Goal: Information Seeking & Learning: Check status

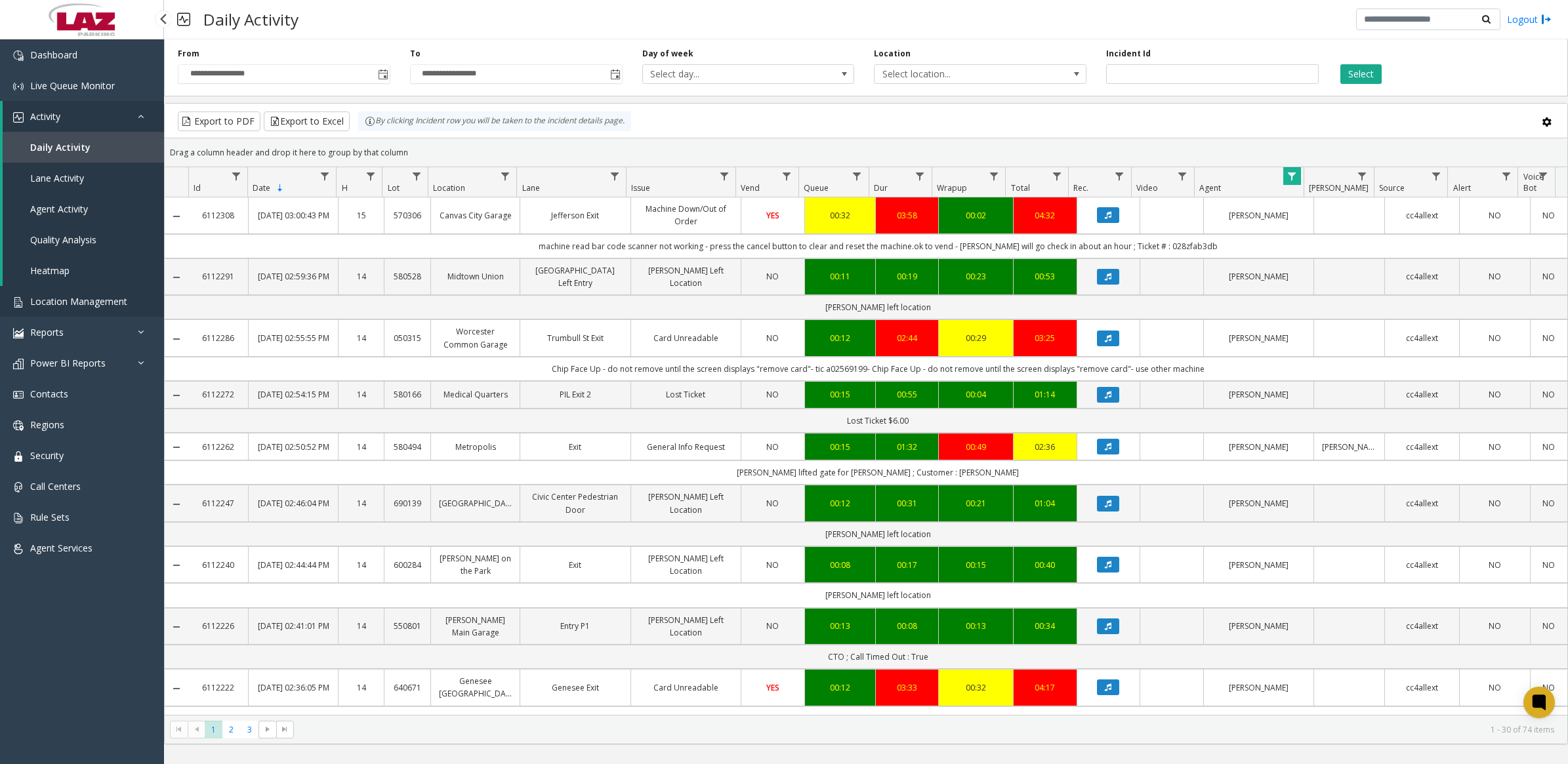
drag, startPoint x: 0, startPoint y: 0, endPoint x: 53, endPoint y: 306, distance: 310.6
click at [53, 306] on span "Location Management" at bounding box center [78, 301] width 97 height 13
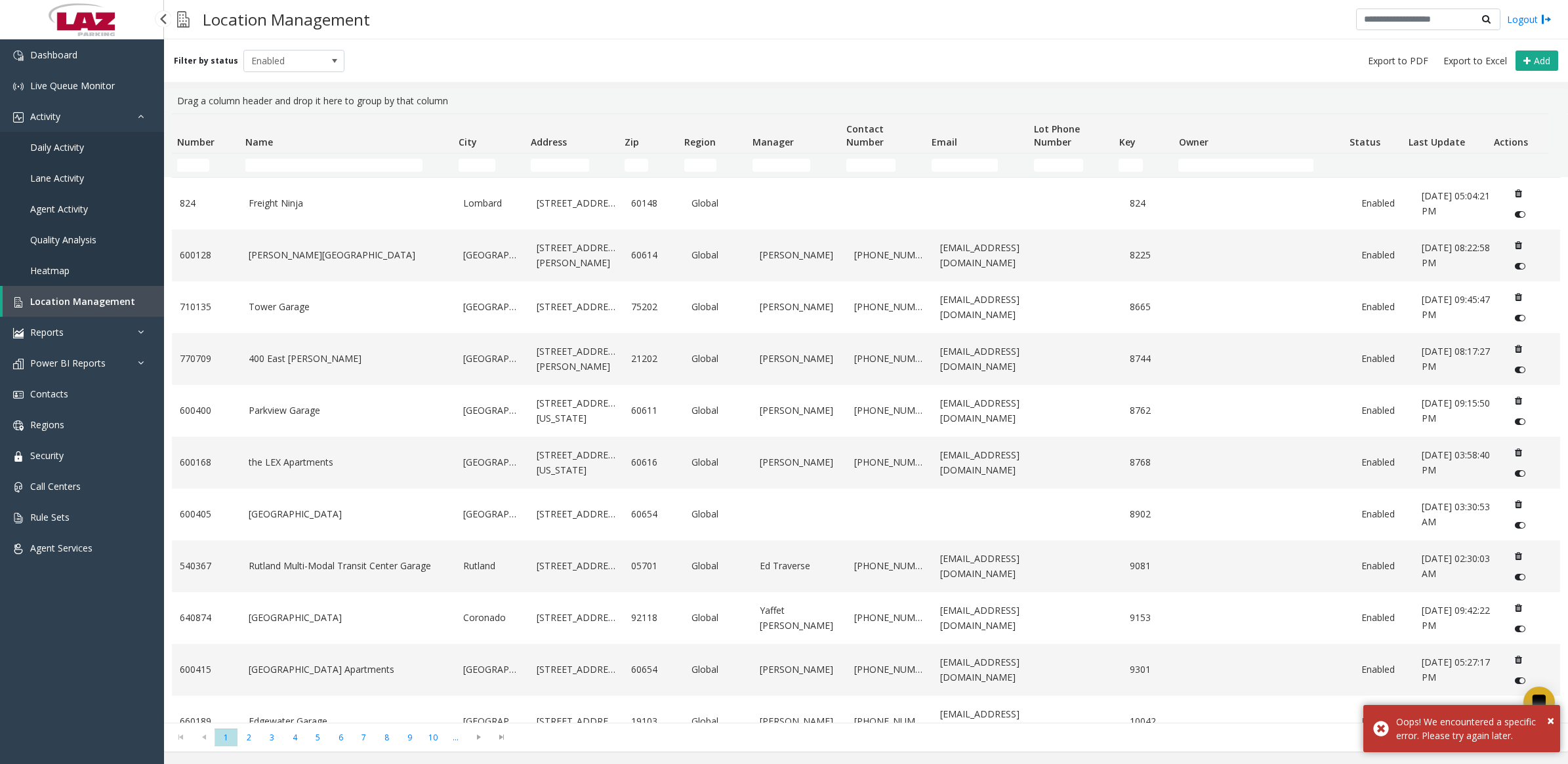
click at [29, 158] on link "Daily Activity" at bounding box center [82, 148] width 164 height 31
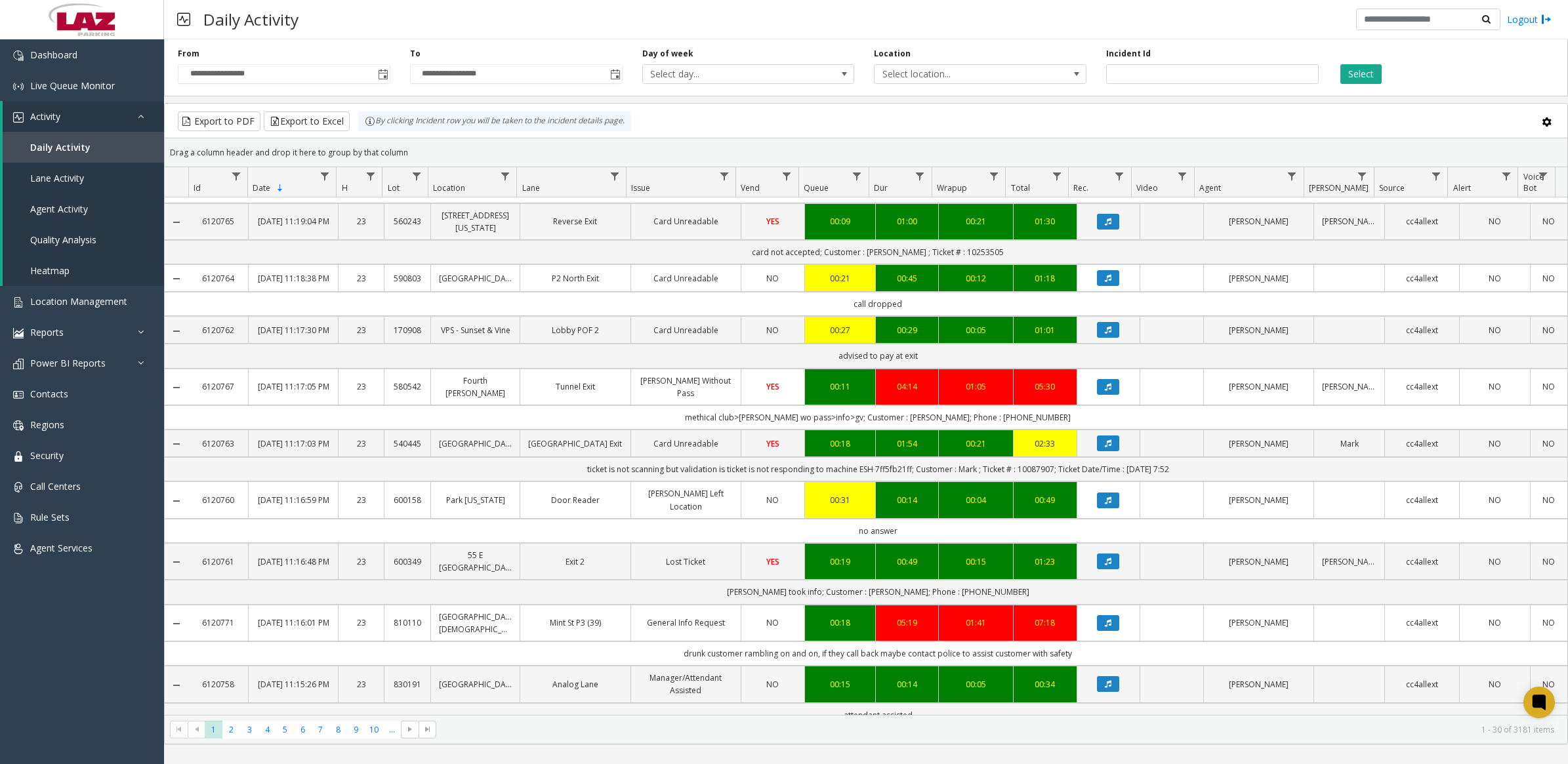
scroll to position [1229, 0]
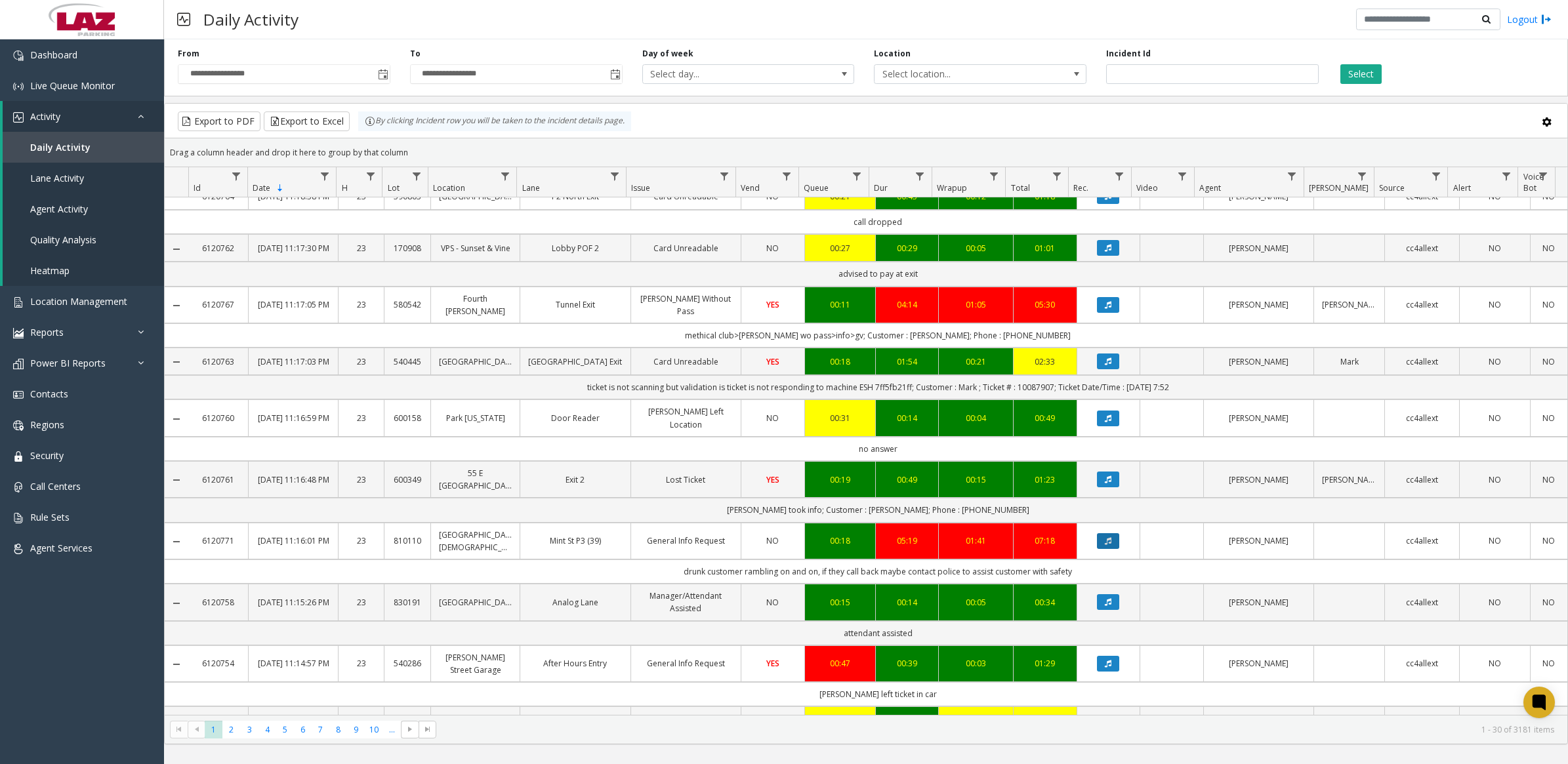
click at [1104, 549] on button "Data table" at bounding box center [1108, 541] width 22 height 15
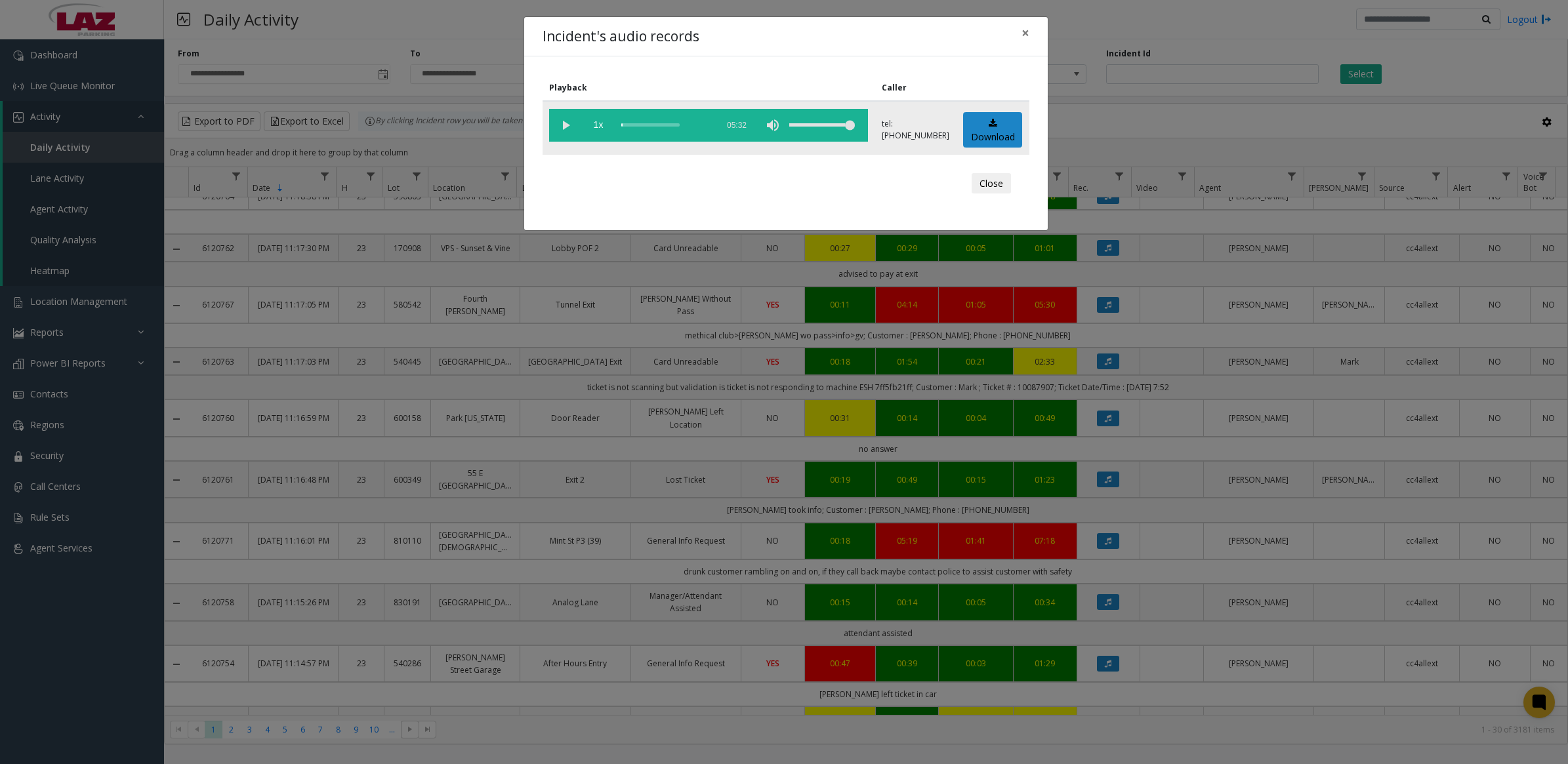
click at [562, 126] on vg-play-pause at bounding box center [566, 126] width 33 height 33
click at [1209, 481] on div "Incident's audio records × Playback Caller 1x 05:32 tel:[PHONE_NUMBER] Download…" at bounding box center [784, 382] width 1568 height 764
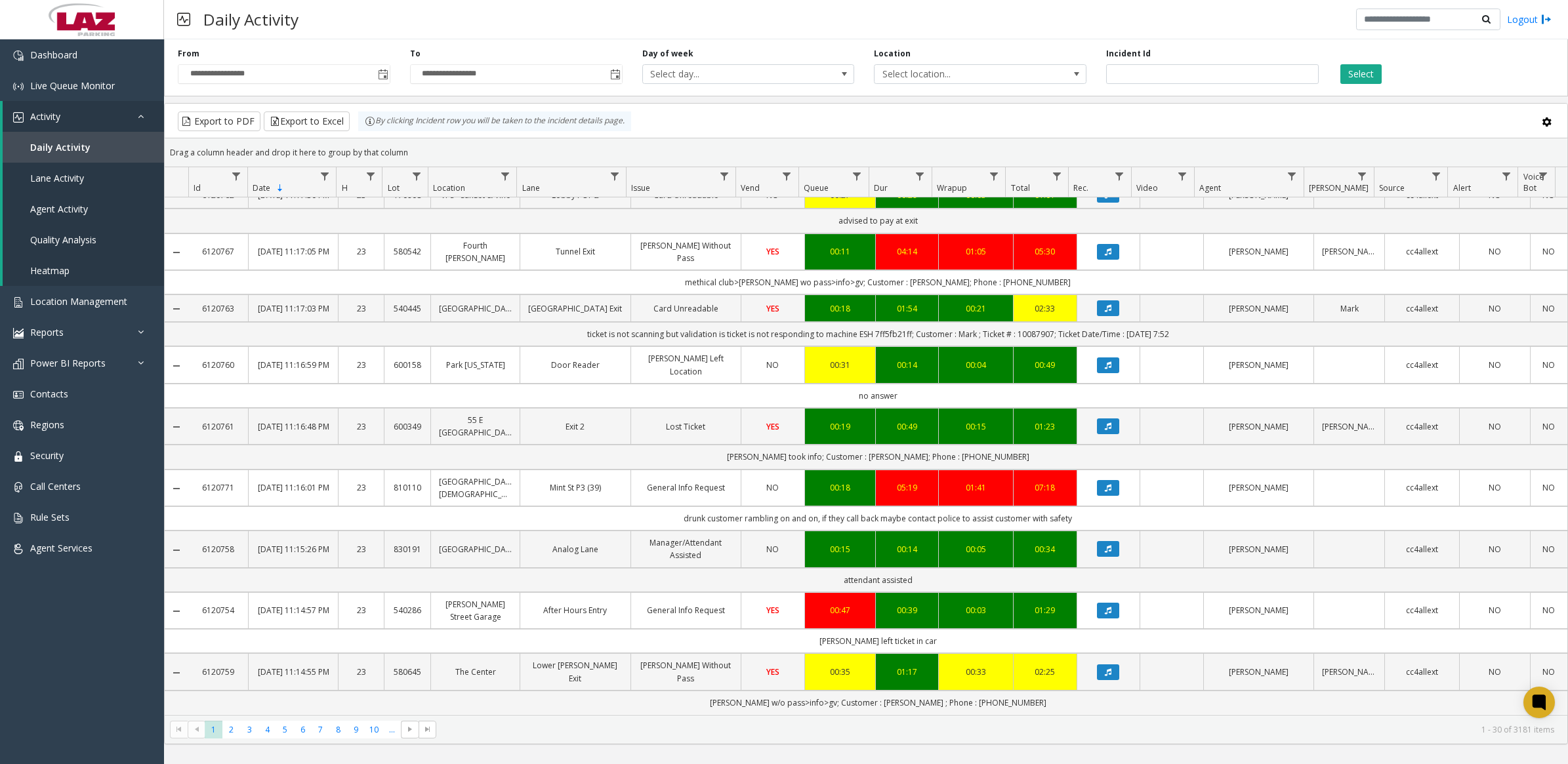
scroll to position [1380, 0]
click at [231, 728] on span "2" at bounding box center [231, 729] width 17 height 17
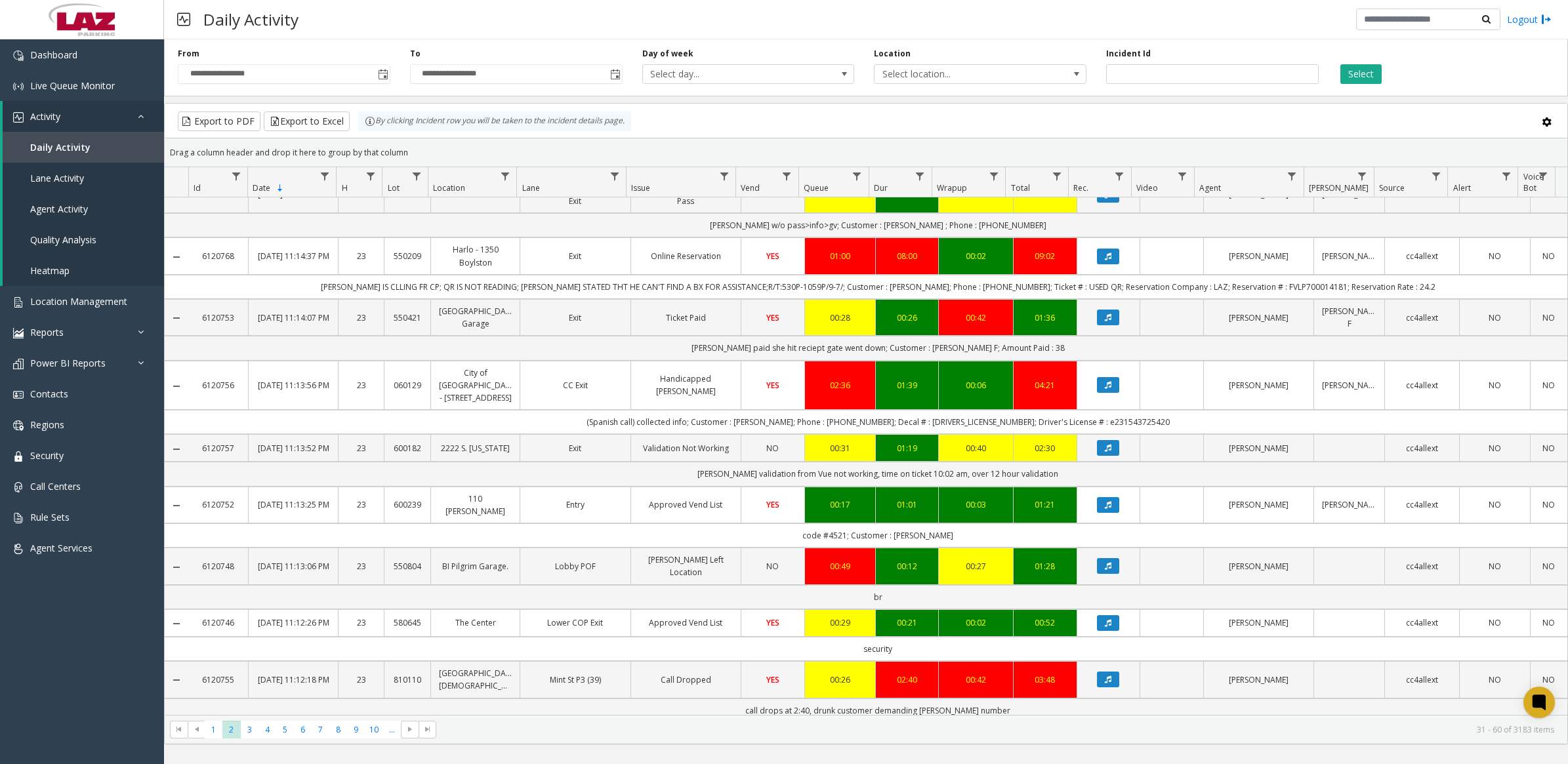
scroll to position [164, 0]
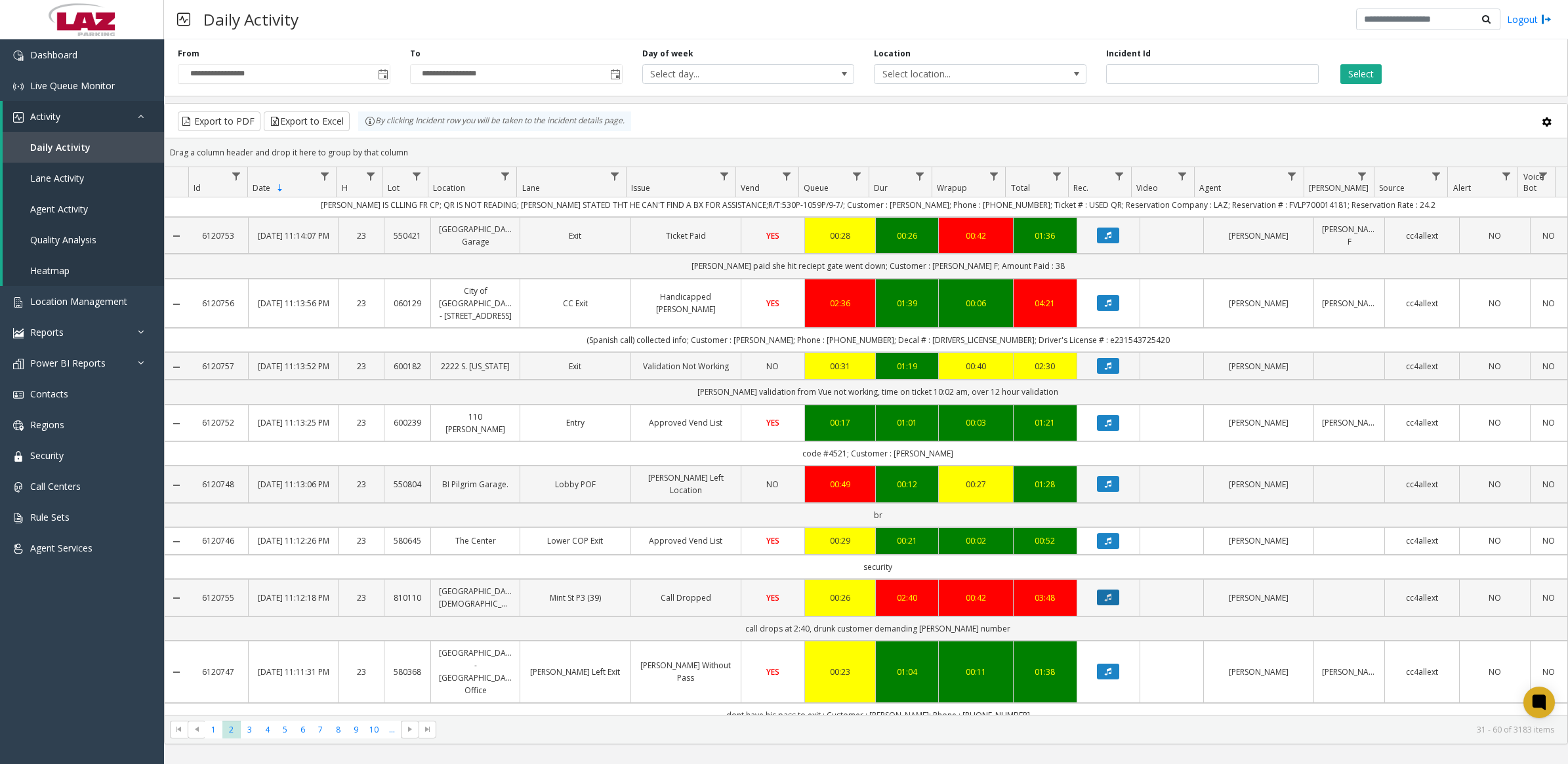
click at [1105, 601] on icon "Data table" at bounding box center [1108, 597] width 6 height 8
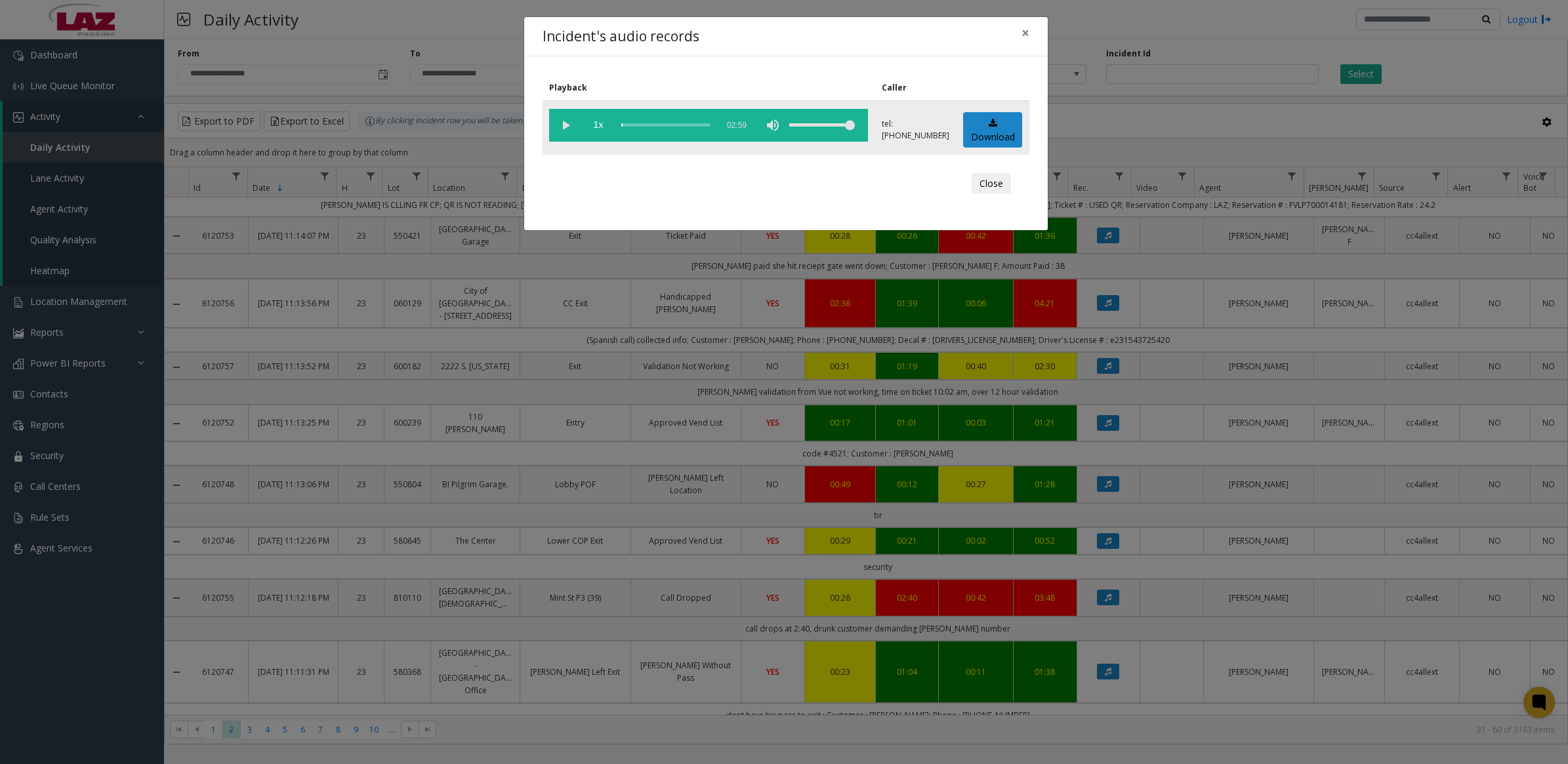
click at [562, 125] on vg-play-pause at bounding box center [566, 126] width 33 height 33
drag, startPoint x: 1022, startPoint y: 33, endPoint x: 1034, endPoint y: 39, distance: 13.4
click at [1022, 33] on span "×" at bounding box center [1025, 33] width 8 height 18
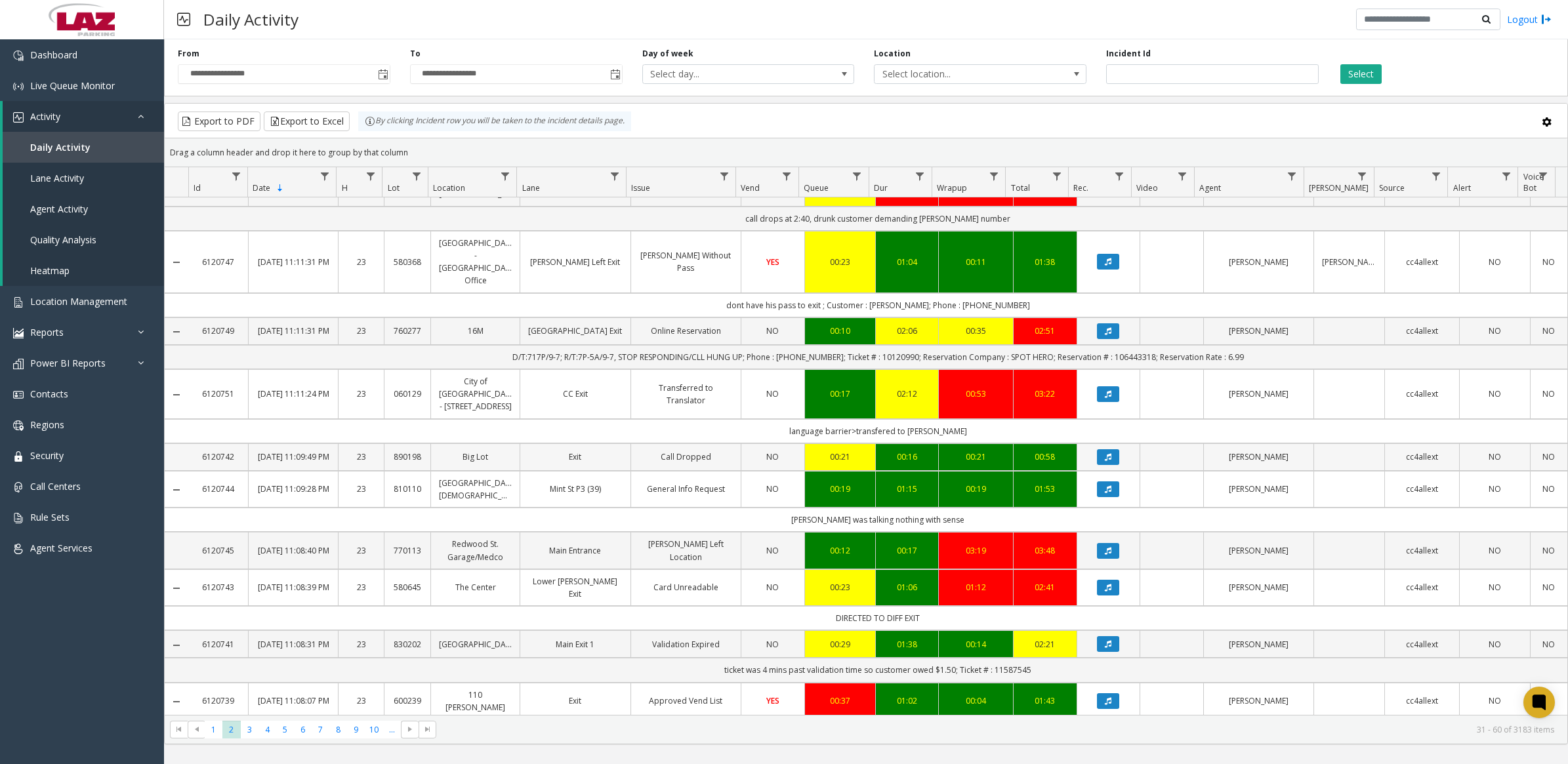
scroll to position [738, 0]
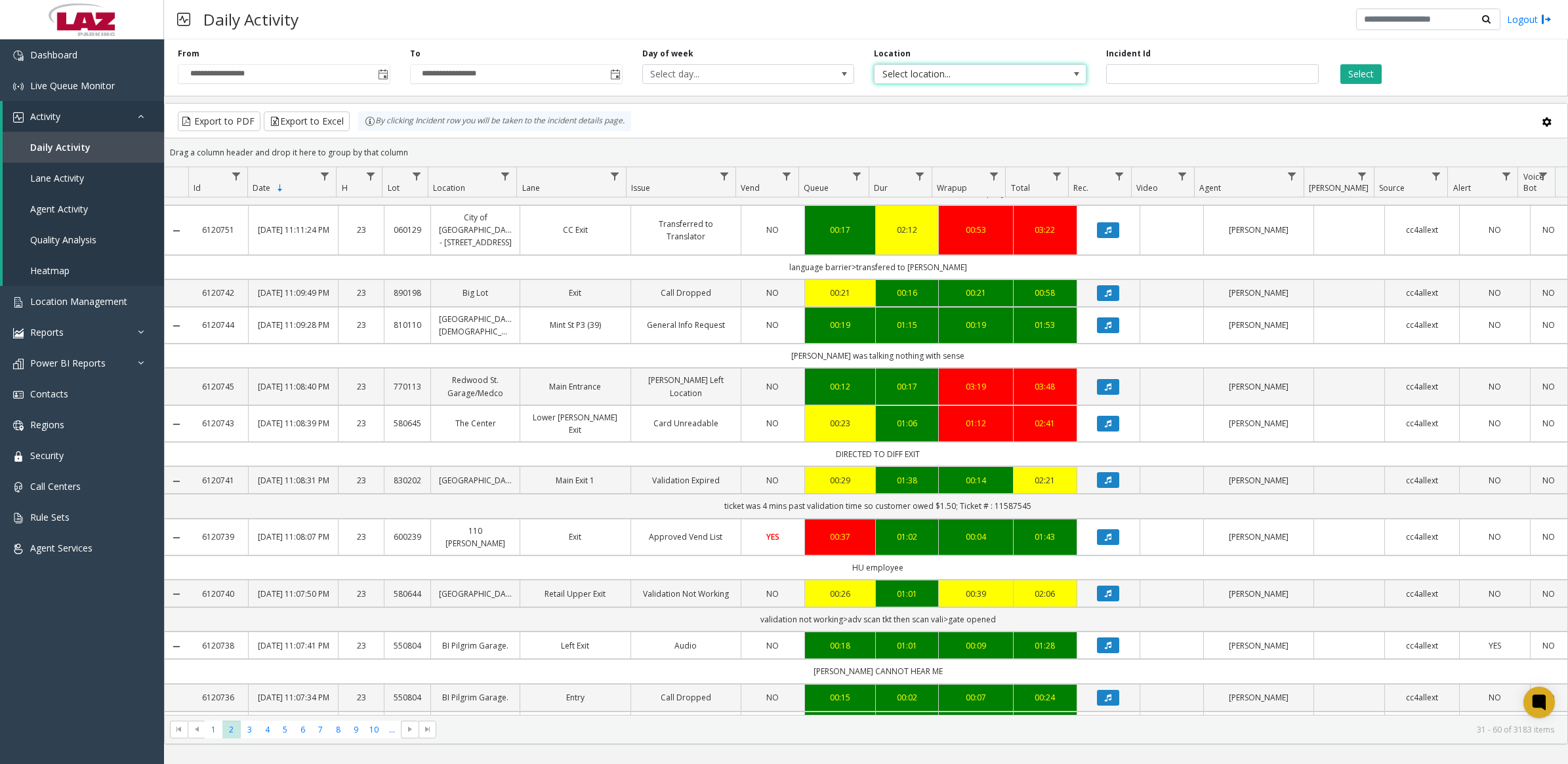
click at [946, 78] on span "Select location..." at bounding box center [958, 74] width 169 height 18
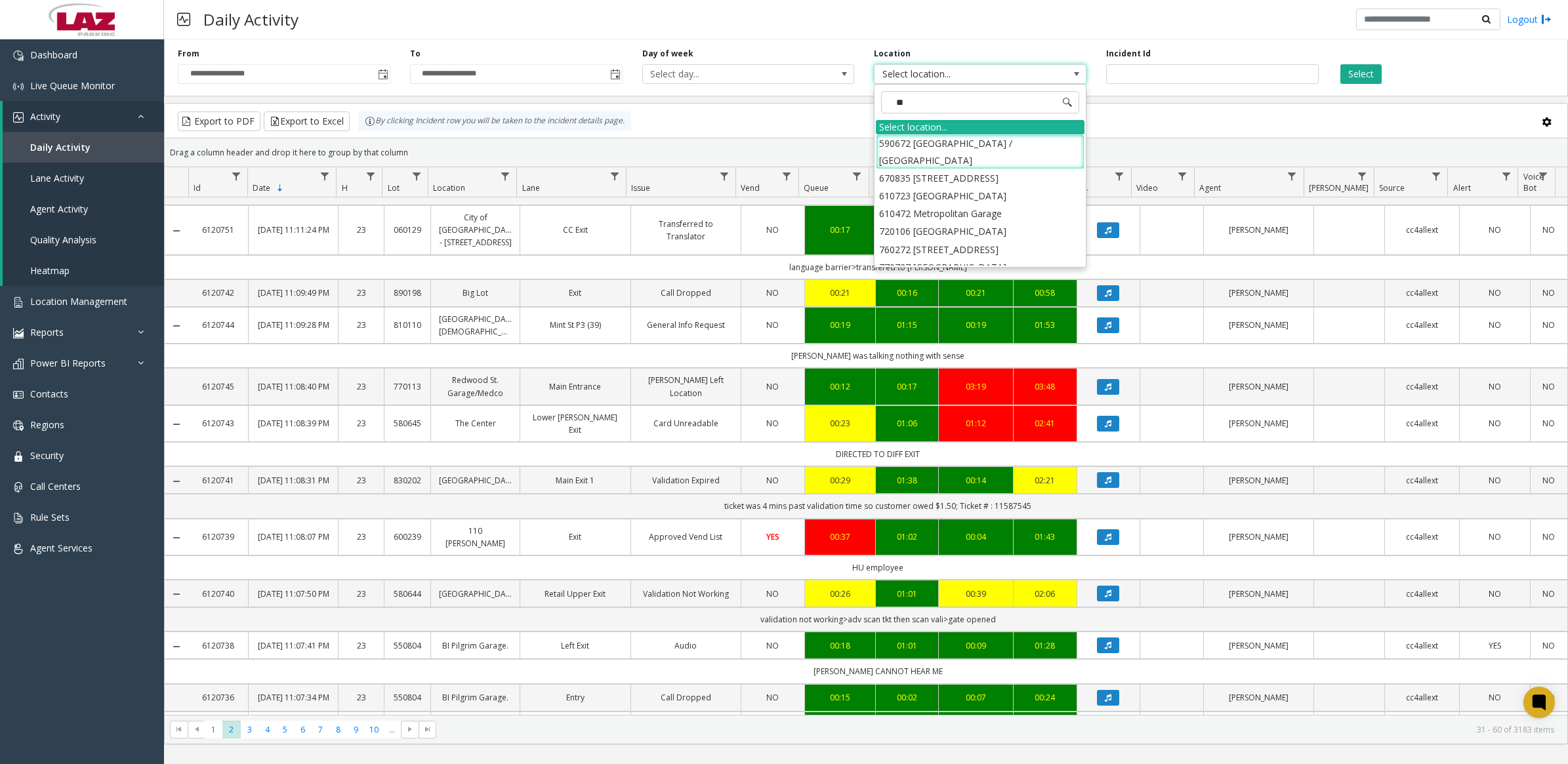
type input "***"
click at [961, 178] on li "810110 [STREET_ADDRESS][DEMOGRAPHIC_DATA]" at bounding box center [980, 187] width 209 height 34
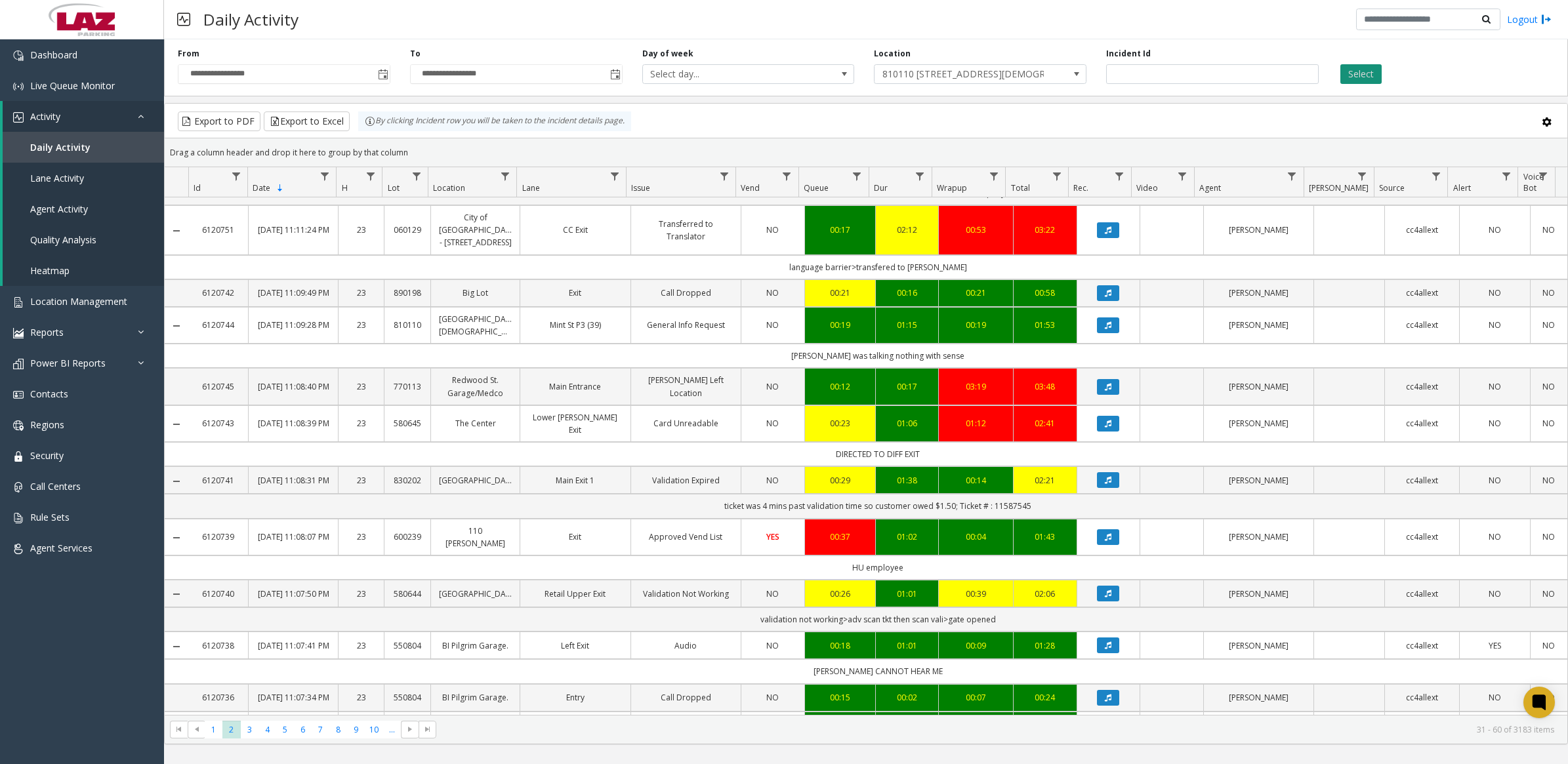
click at [1365, 79] on button "Select" at bounding box center [1360, 75] width 41 height 20
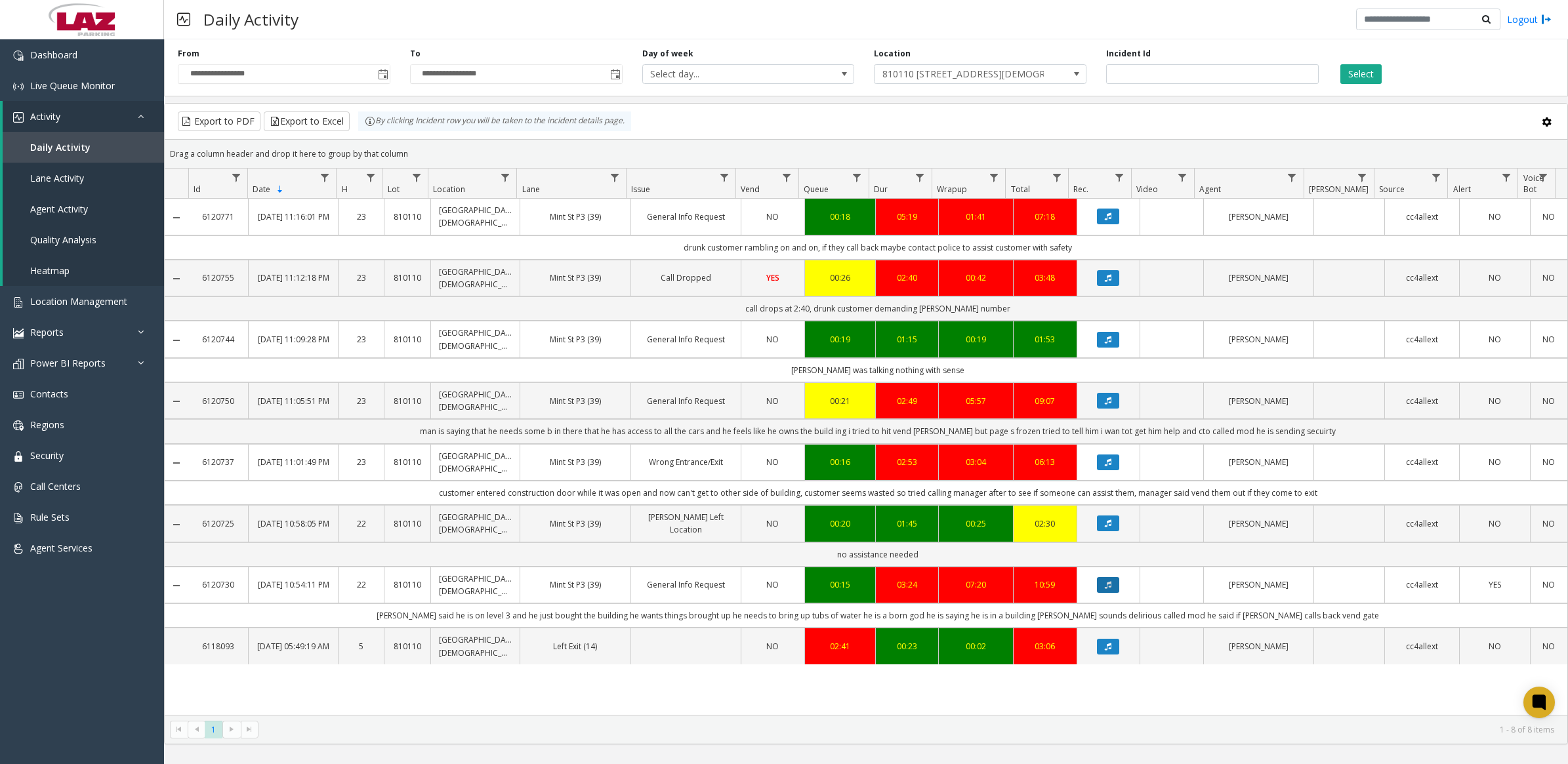
click at [1102, 593] on button "Data table" at bounding box center [1108, 585] width 22 height 15
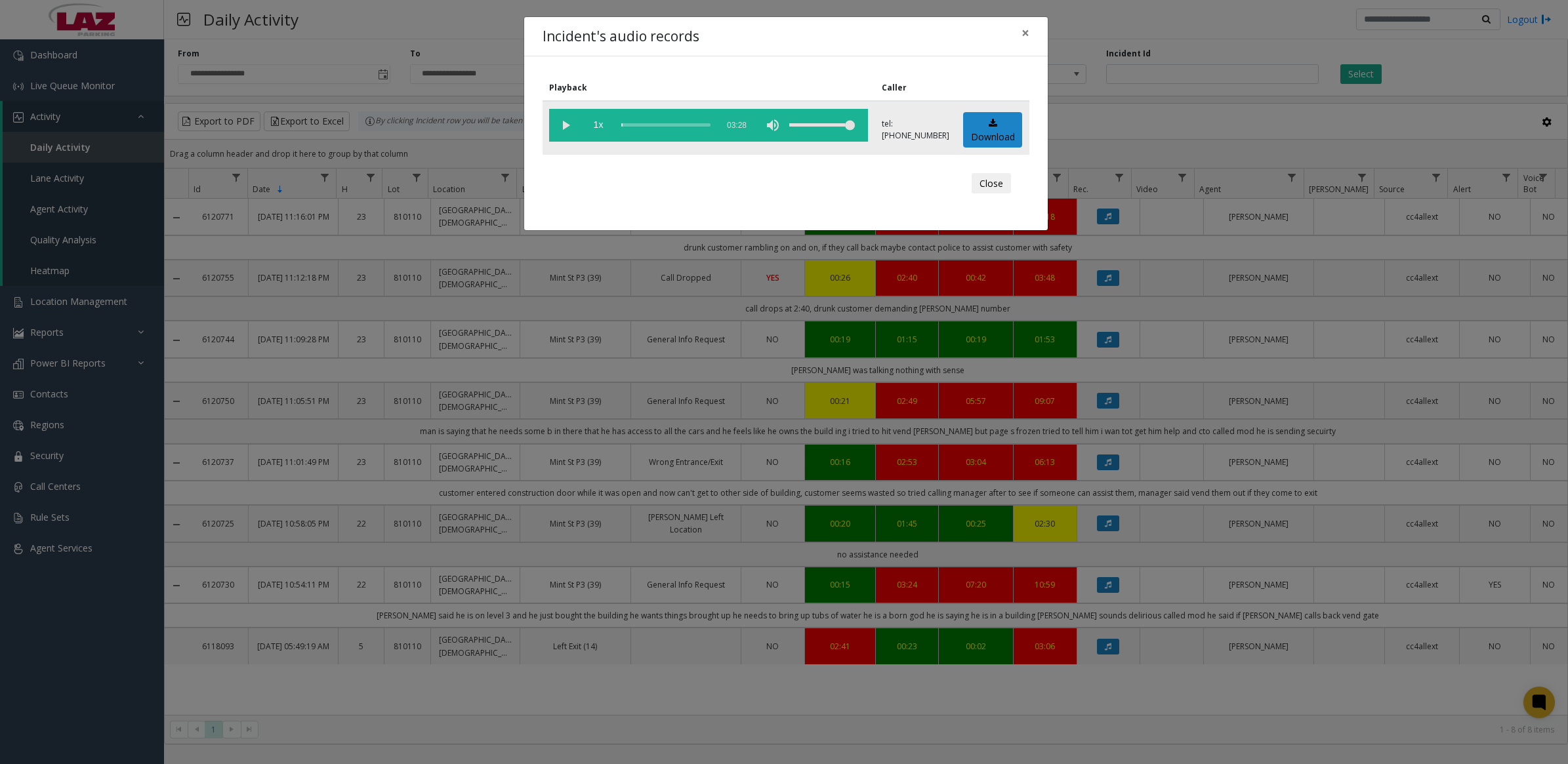
click at [562, 114] on vg-play-pause at bounding box center [566, 126] width 33 height 33
click at [684, 123] on div "scrub bar" at bounding box center [666, 126] width 89 height 33
click at [568, 131] on vg-play-pause at bounding box center [566, 126] width 33 height 33
click at [1102, 470] on div "Incident's audio records × Playback Caller 1x 03:28 tel:8101109009 Download Clo…" at bounding box center [784, 382] width 1568 height 764
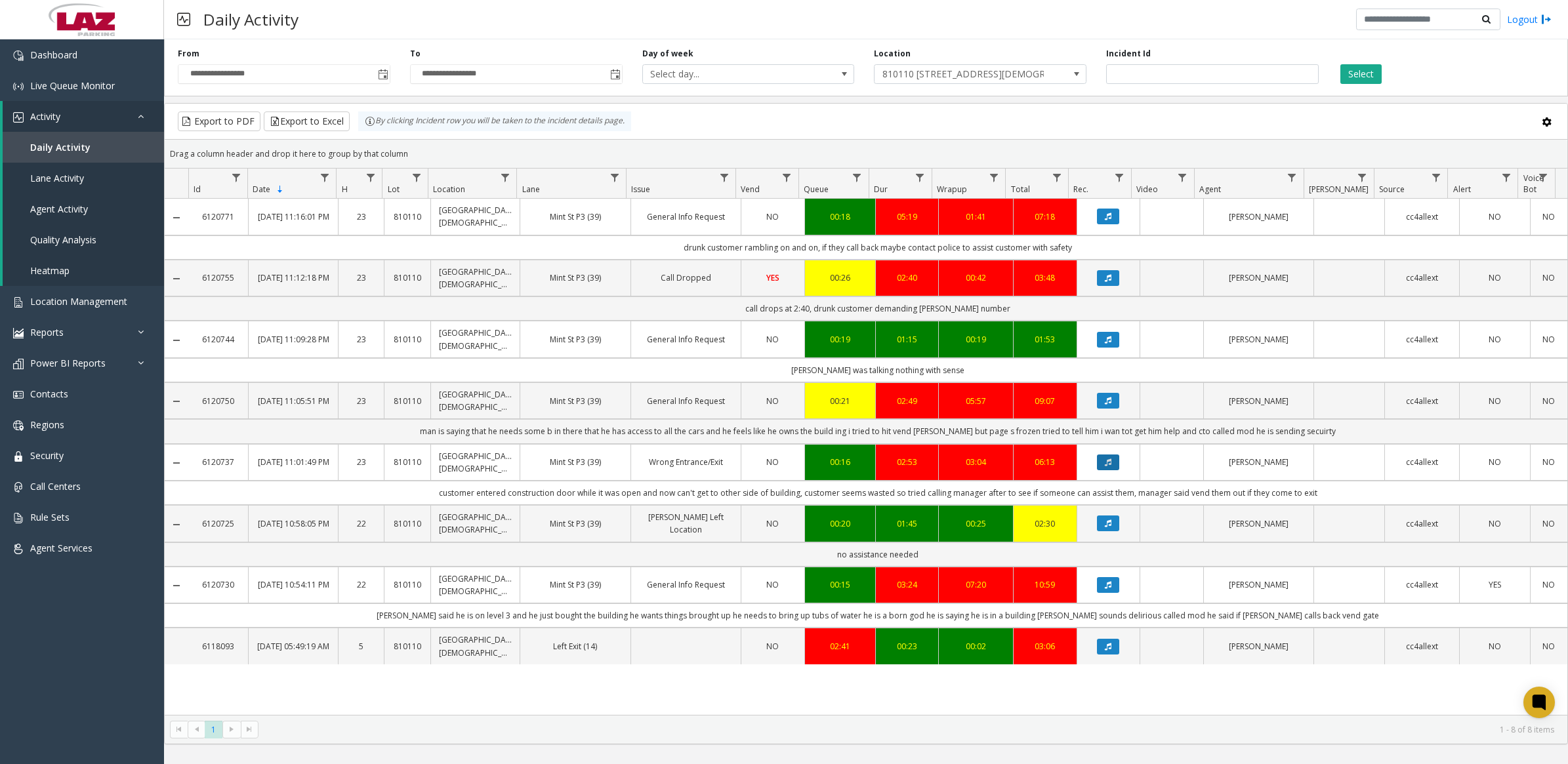
click at [1102, 470] on button "Data table" at bounding box center [1108, 462] width 22 height 15
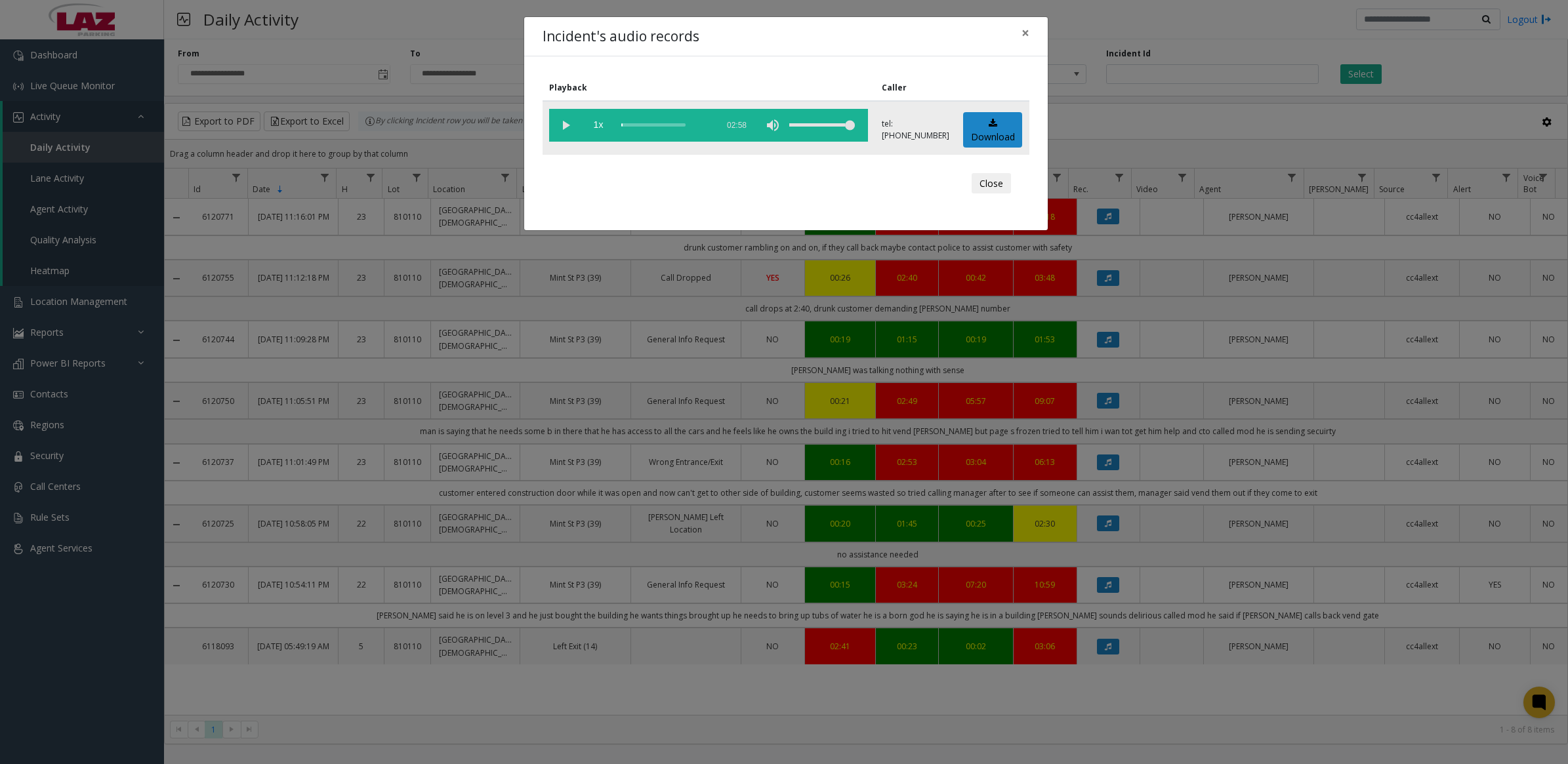
click at [569, 126] on vg-play-pause at bounding box center [566, 126] width 33 height 33
click at [1098, 404] on div "Incident's audio records × Playback Caller 1x 02:58 tel:8101109009 Download Clo…" at bounding box center [784, 382] width 1568 height 764
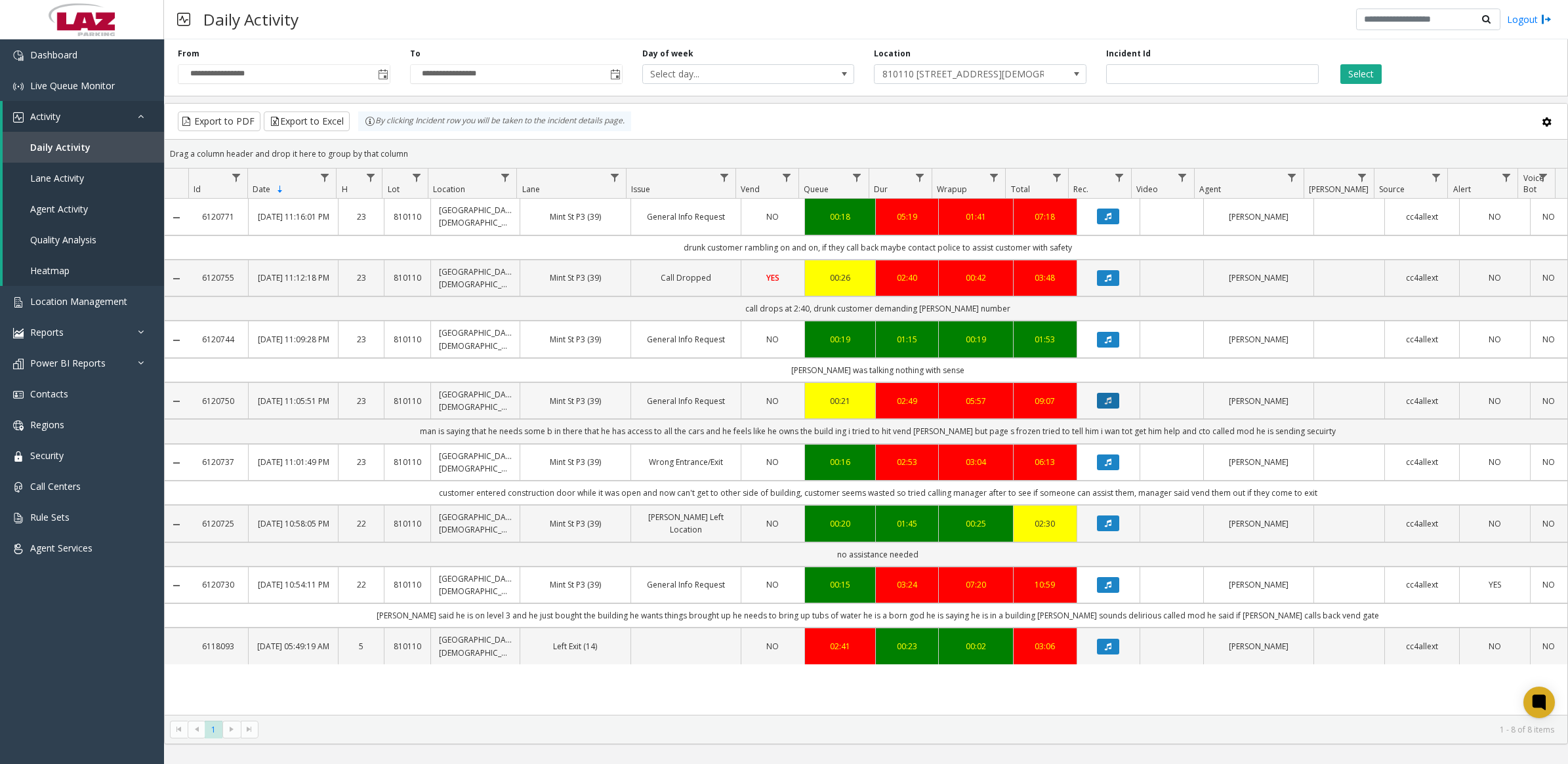
click at [1105, 404] on icon "Data table" at bounding box center [1108, 401] width 6 height 8
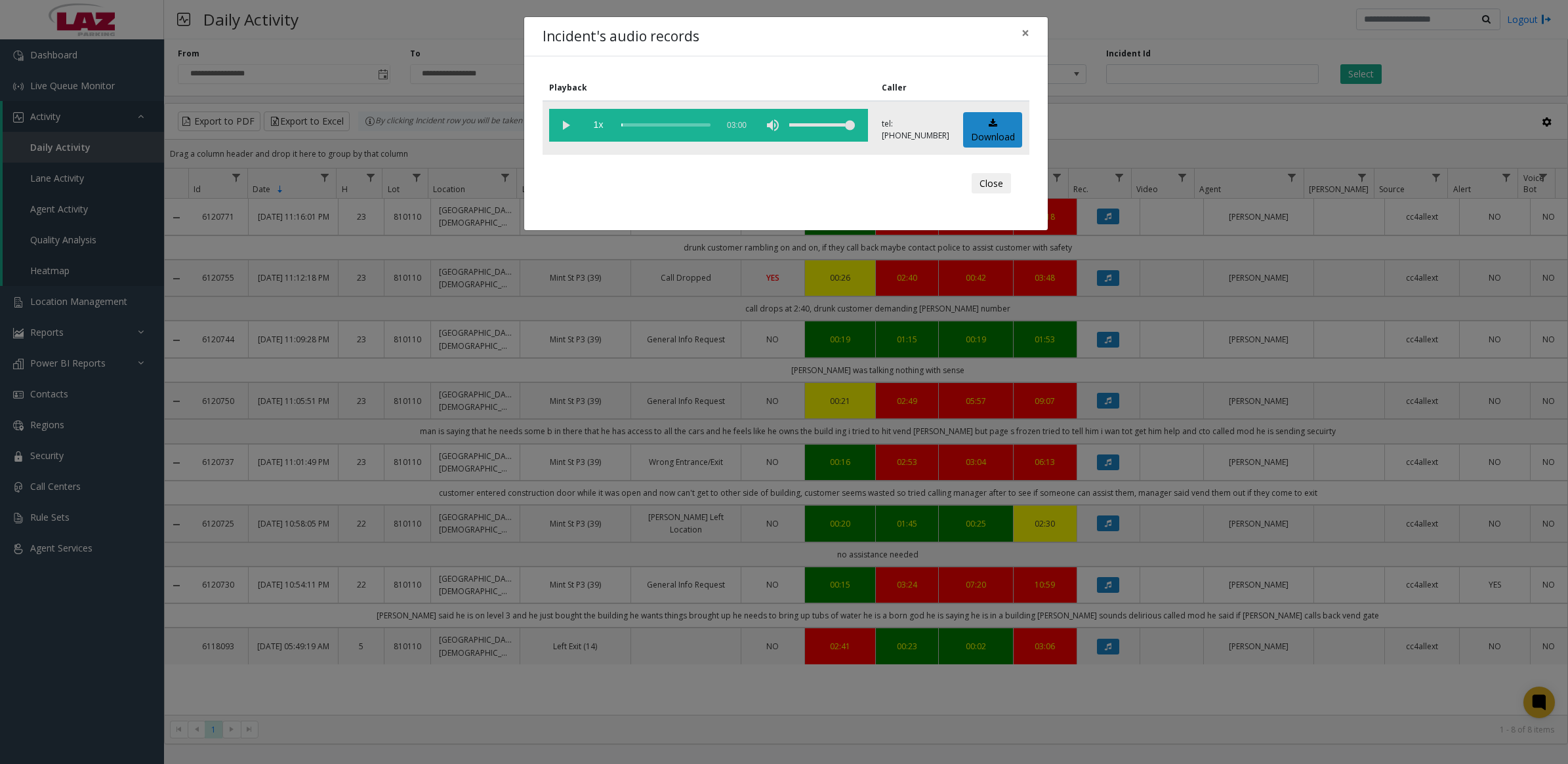
click at [562, 126] on vg-play-pause at bounding box center [566, 126] width 33 height 33
click at [624, 123] on div "scrub bar" at bounding box center [666, 126] width 89 height 33
click at [1084, 339] on div "Incident's audio records × Playback Caller 1x 03:00 tel:8101109009 Download Clo…" at bounding box center [784, 382] width 1568 height 764
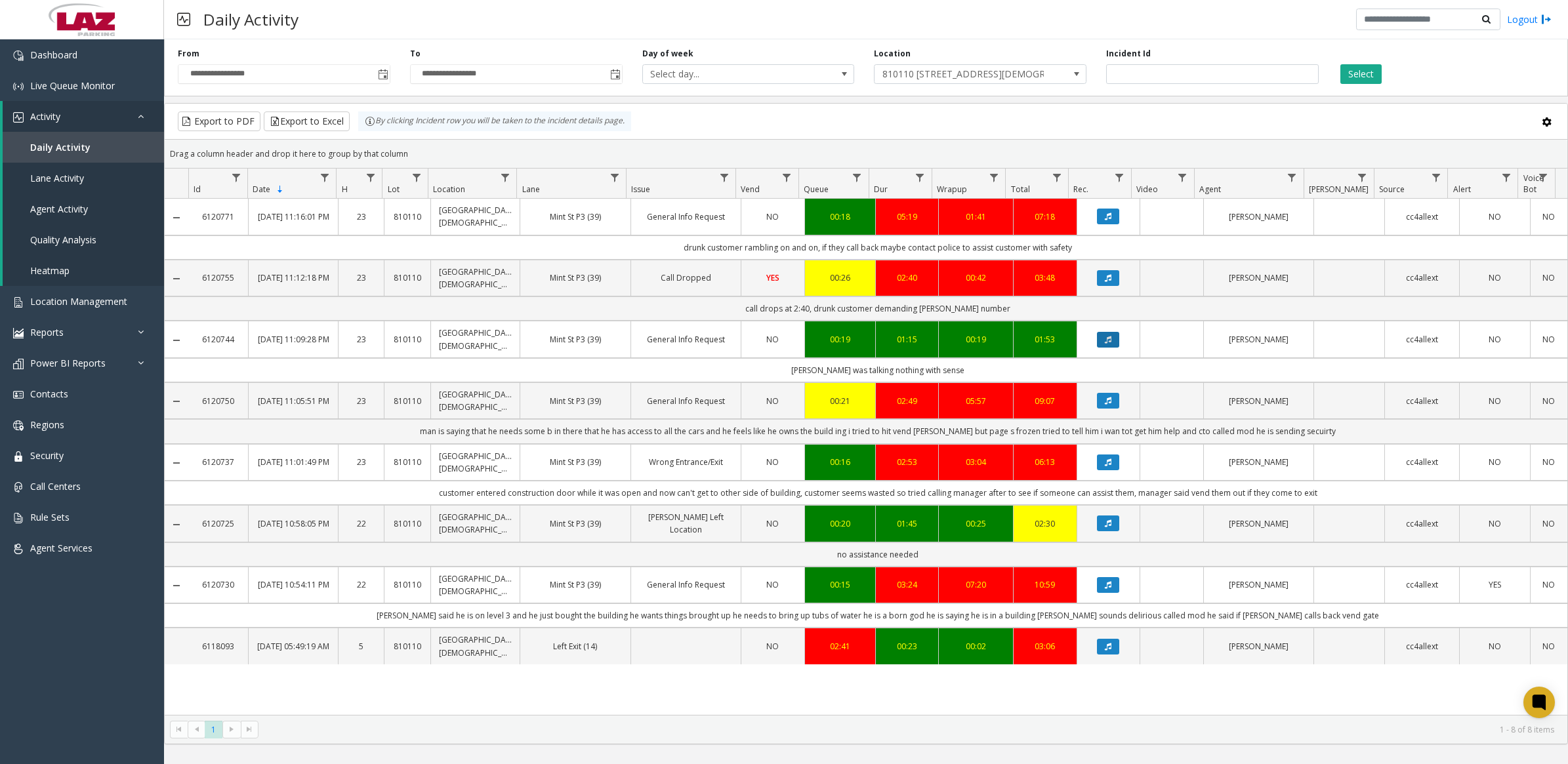
click at [1105, 341] on icon "Data table" at bounding box center [1108, 340] width 6 height 8
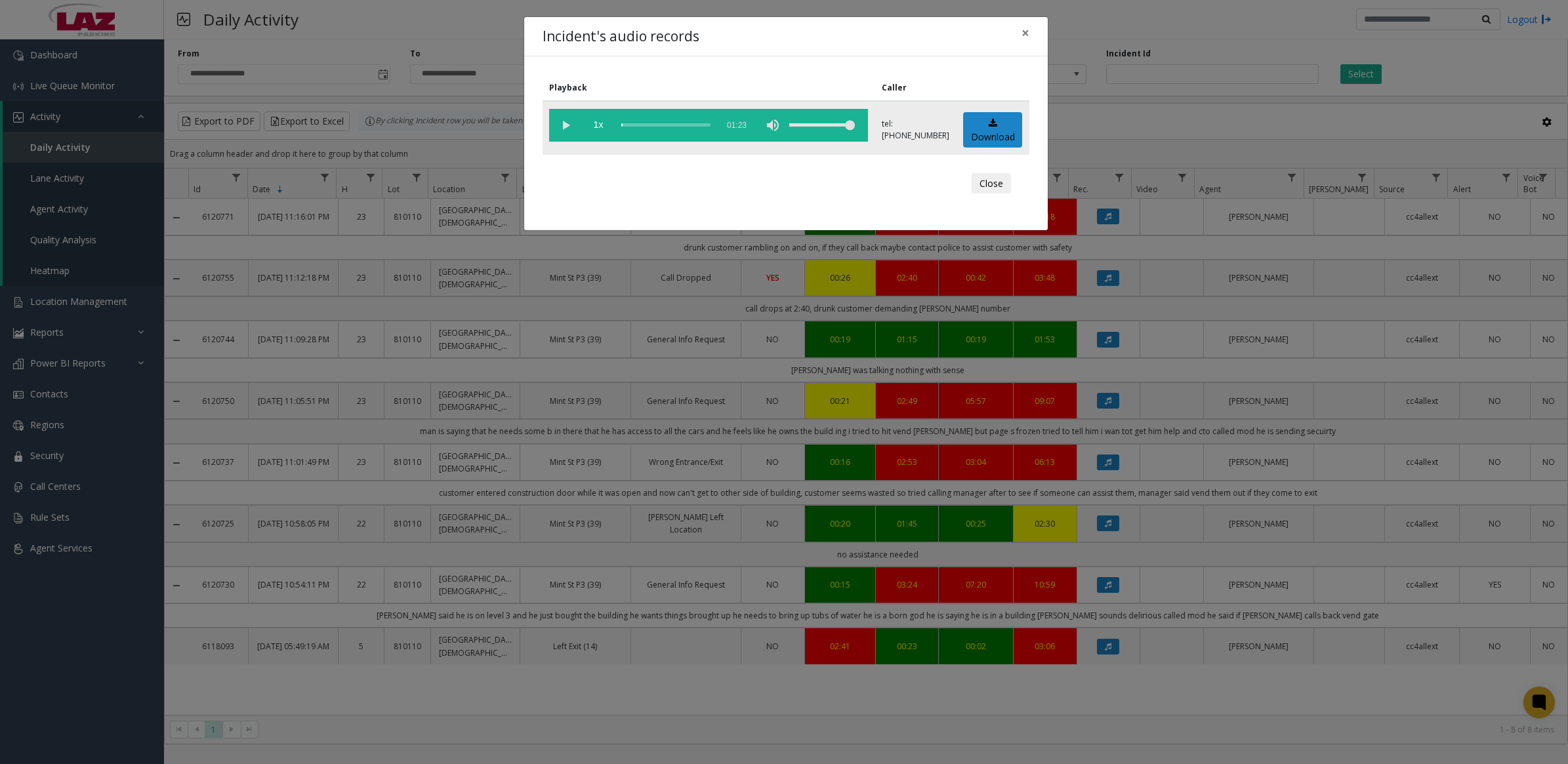
click at [562, 128] on vg-play-pause at bounding box center [566, 126] width 33 height 33
click at [1255, 240] on div "Incident's audio records × Playback Caller 1x 01:23 tel:8101109009 Download Clo…" at bounding box center [784, 382] width 1568 height 764
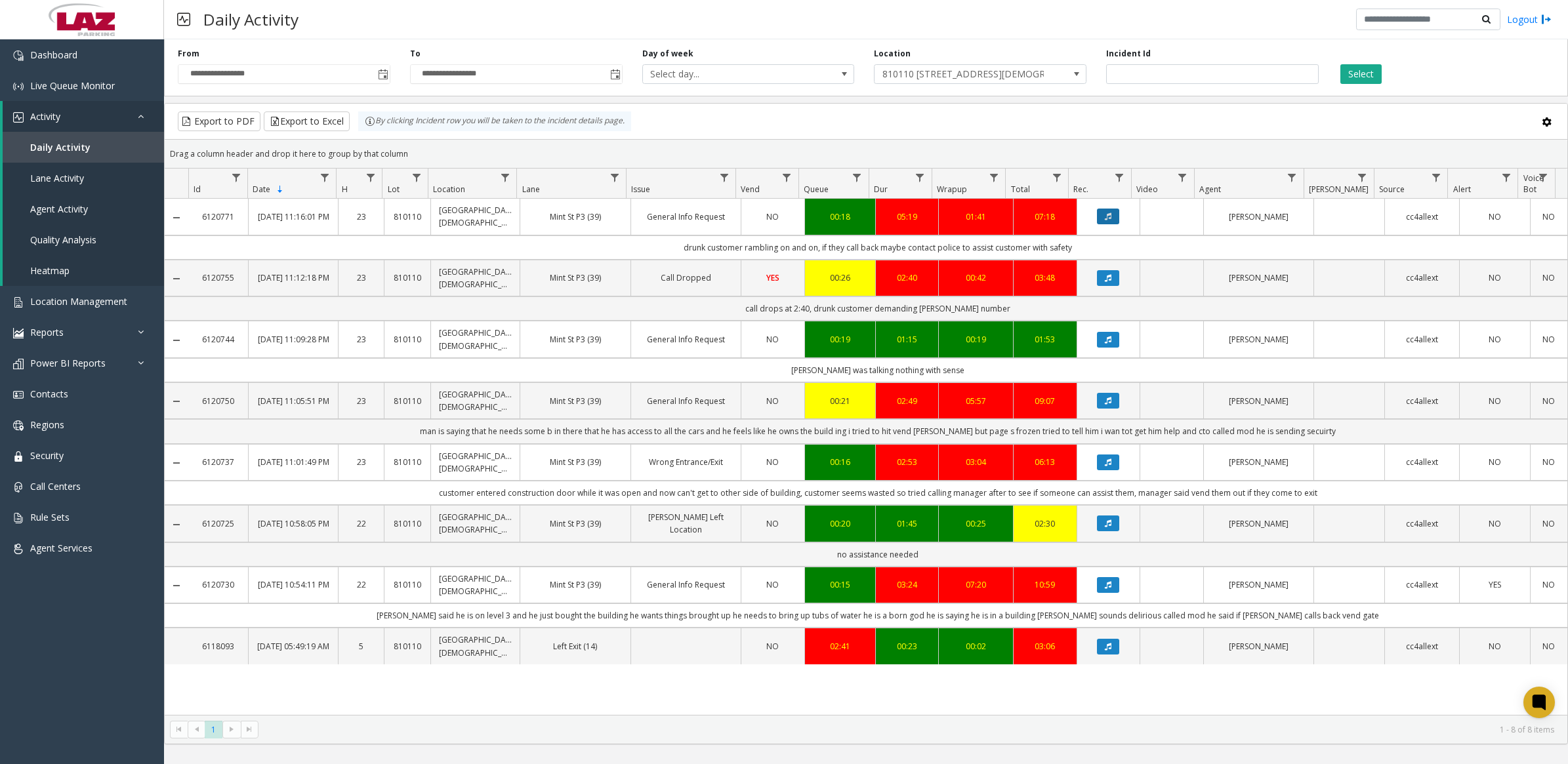
click at [1103, 215] on button "Data table" at bounding box center [1108, 216] width 22 height 15
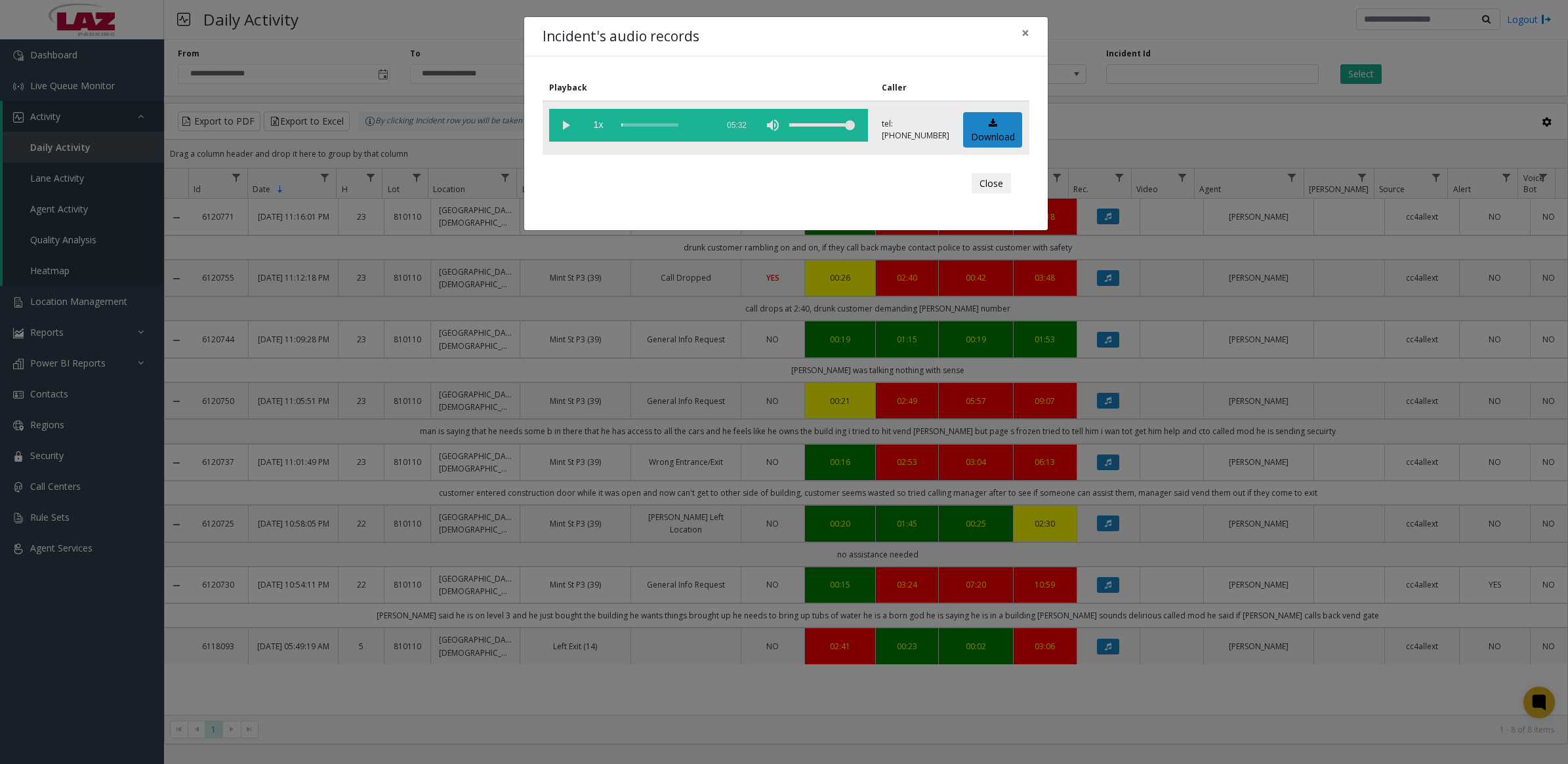
click at [564, 126] on vg-play-pause at bounding box center [566, 126] width 33 height 33
drag, startPoint x: 712, startPoint y: 200, endPoint x: 715, endPoint y: 191, distance: 9.5
click at [712, 199] on div "Close" at bounding box center [786, 183] width 468 height 39
click at [1002, 182] on button "Close" at bounding box center [991, 183] width 39 height 21
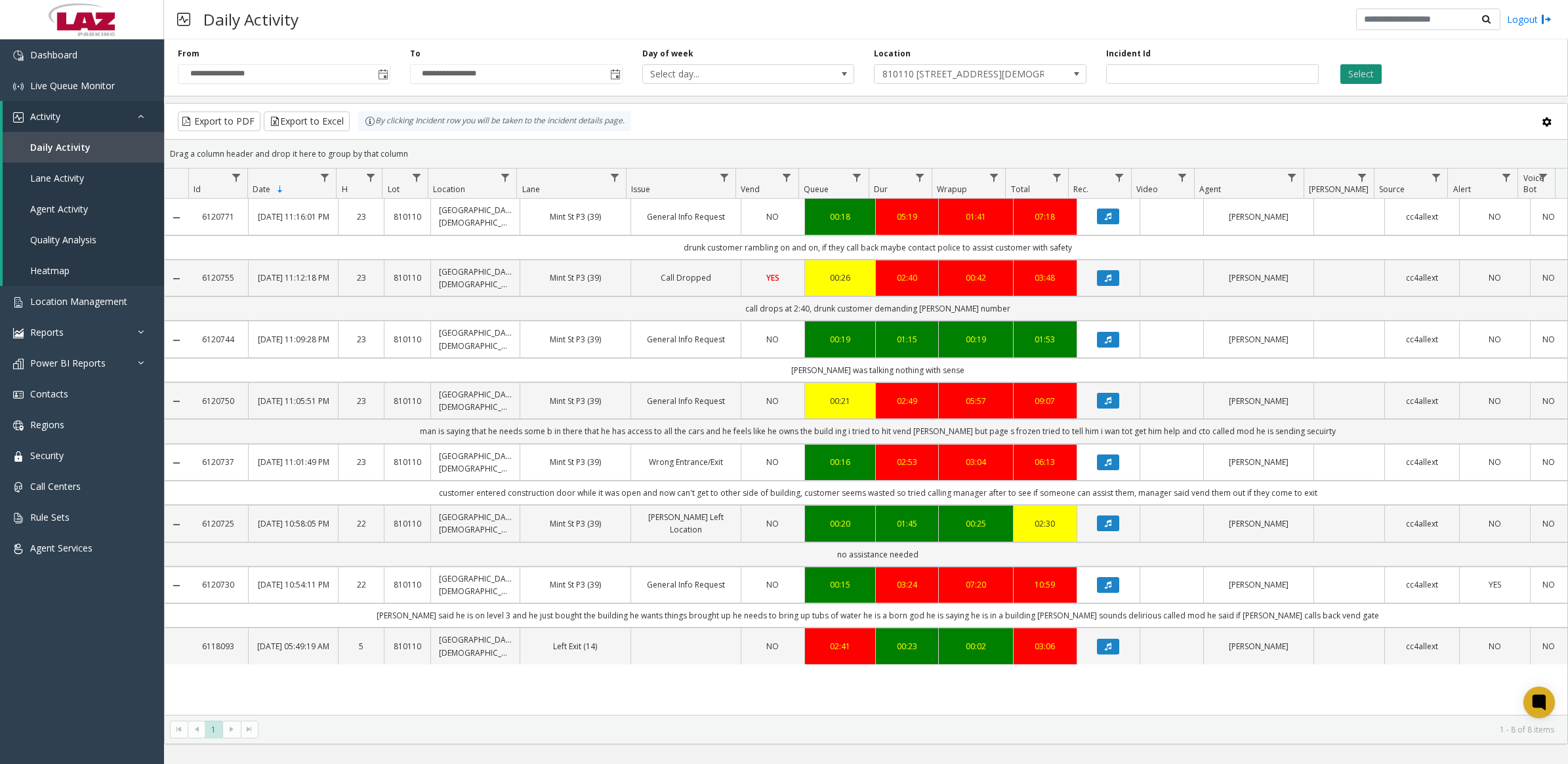
click at [1349, 76] on button "Select" at bounding box center [1360, 75] width 41 height 20
click at [1367, 76] on button "Select" at bounding box center [1360, 75] width 41 height 20
click at [65, 84] on span "Live Queue Monitor" at bounding box center [72, 86] width 85 height 13
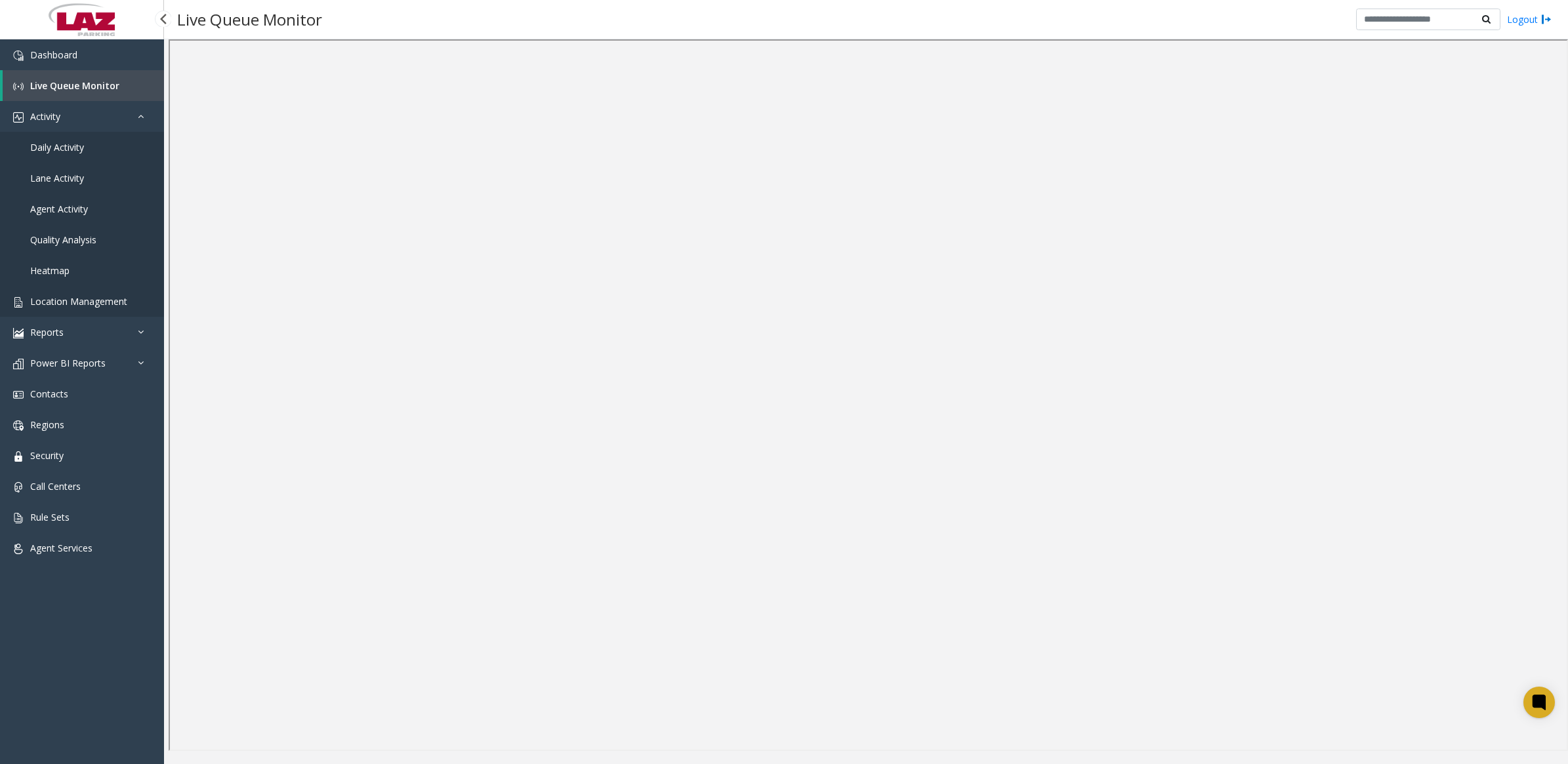
click at [81, 299] on span "Location Management" at bounding box center [78, 301] width 97 height 13
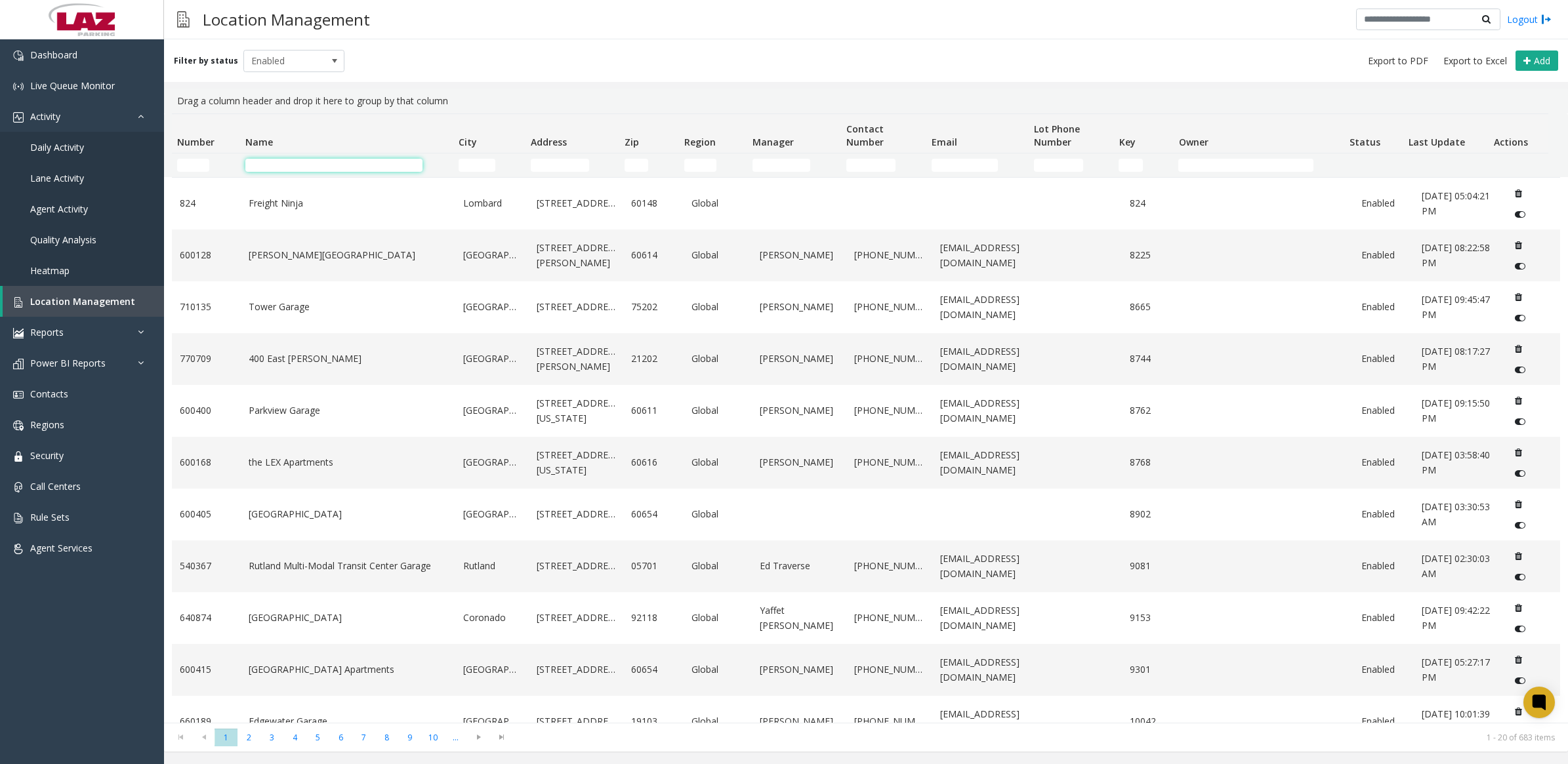
click at [305, 163] on input "Name Filter" at bounding box center [333, 165] width 177 height 13
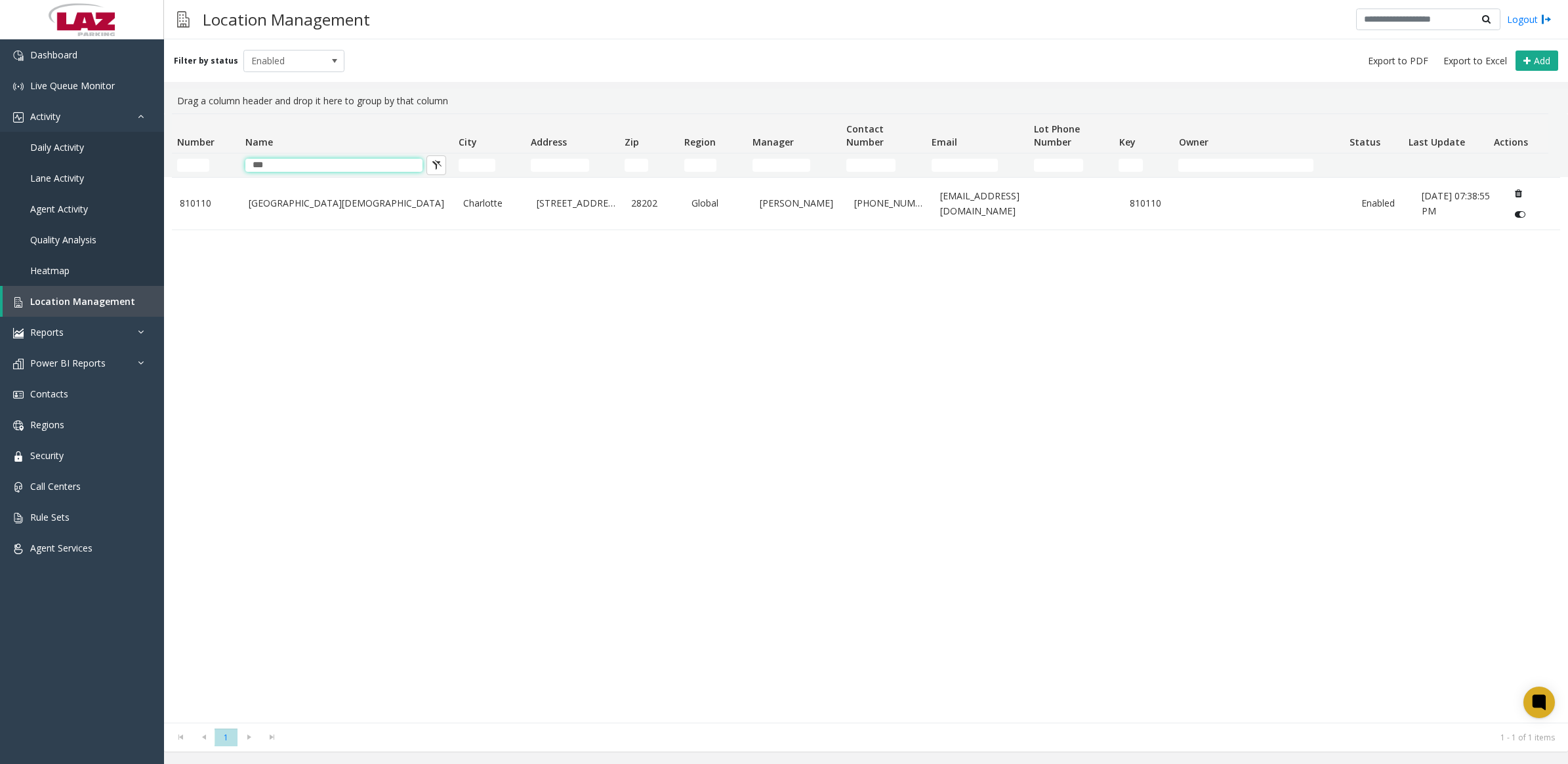
type input "***"
click at [827, 421] on div "810110 720 South Church Charlotte 720 South Church Street 28202 Global Dominiqu…" at bounding box center [866, 449] width 1389 height 545
